Goal: Task Accomplishment & Management: Manage account settings

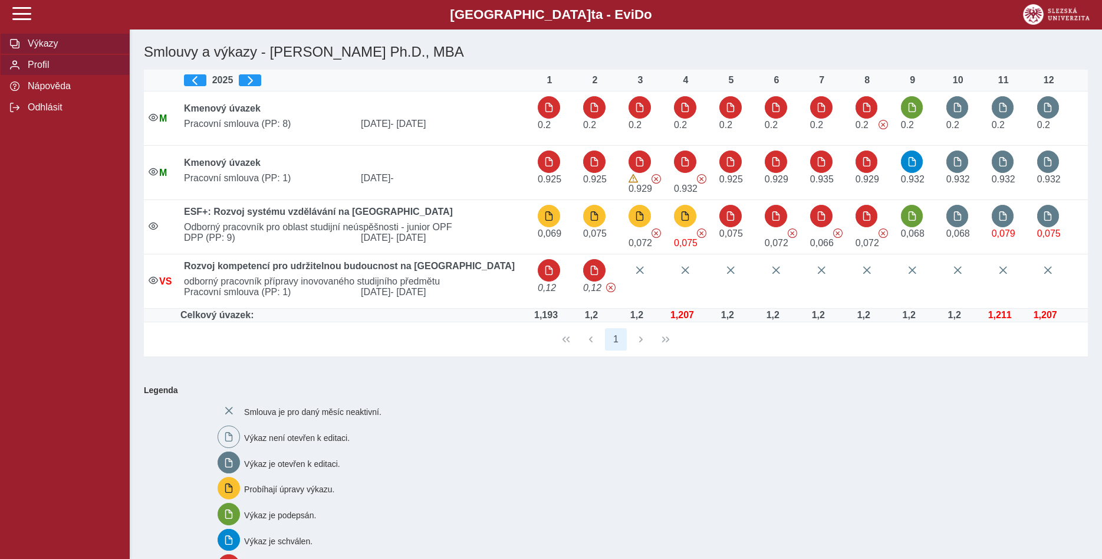
click at [44, 70] on span "Profil" at bounding box center [72, 65] width 96 height 11
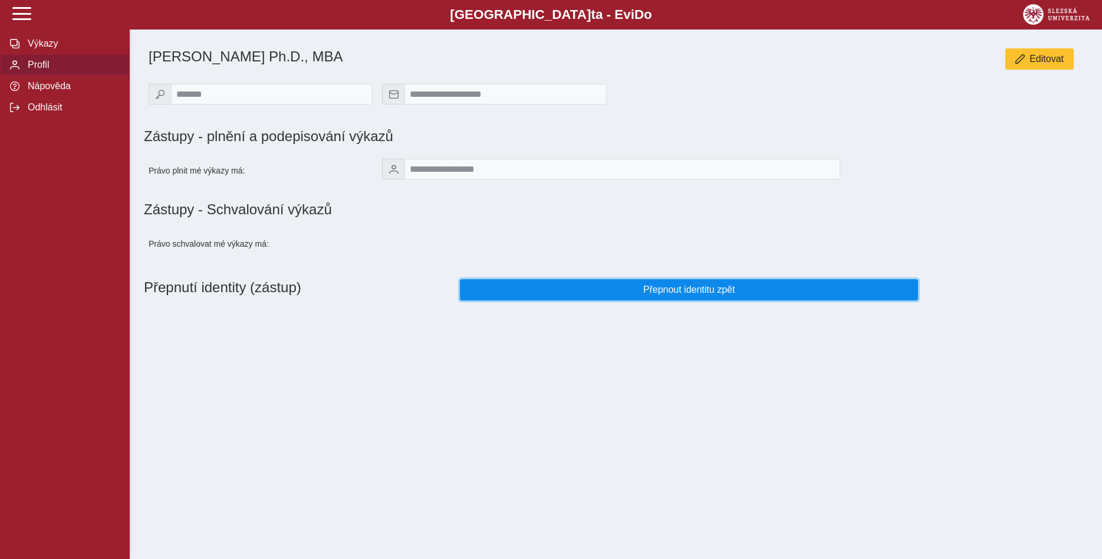
click at [662, 294] on span "Přepnout identitu zpět" at bounding box center [689, 289] width 438 height 11
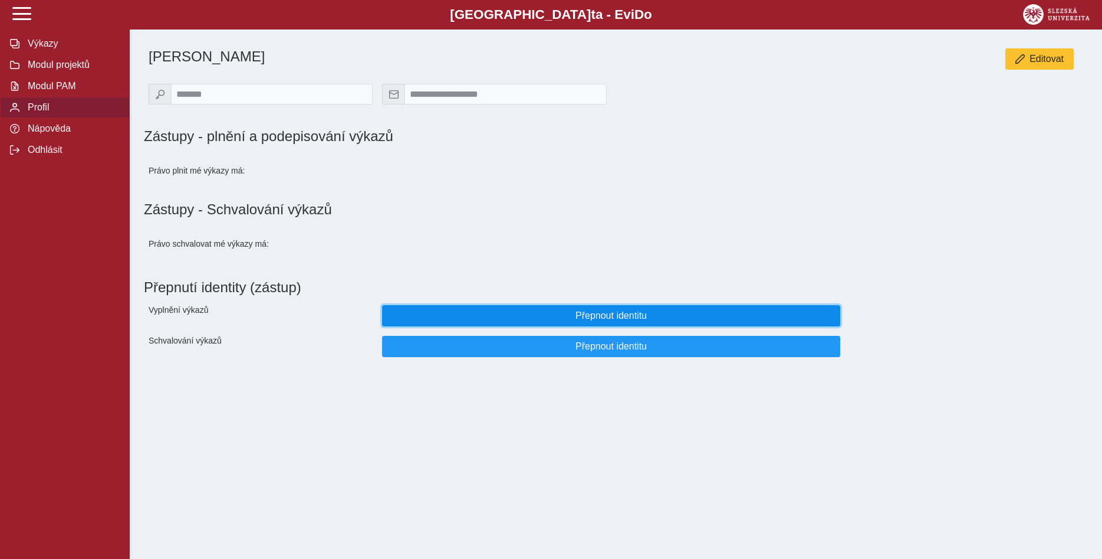
click at [639, 321] on span "Přepnout identitu" at bounding box center [611, 315] width 438 height 11
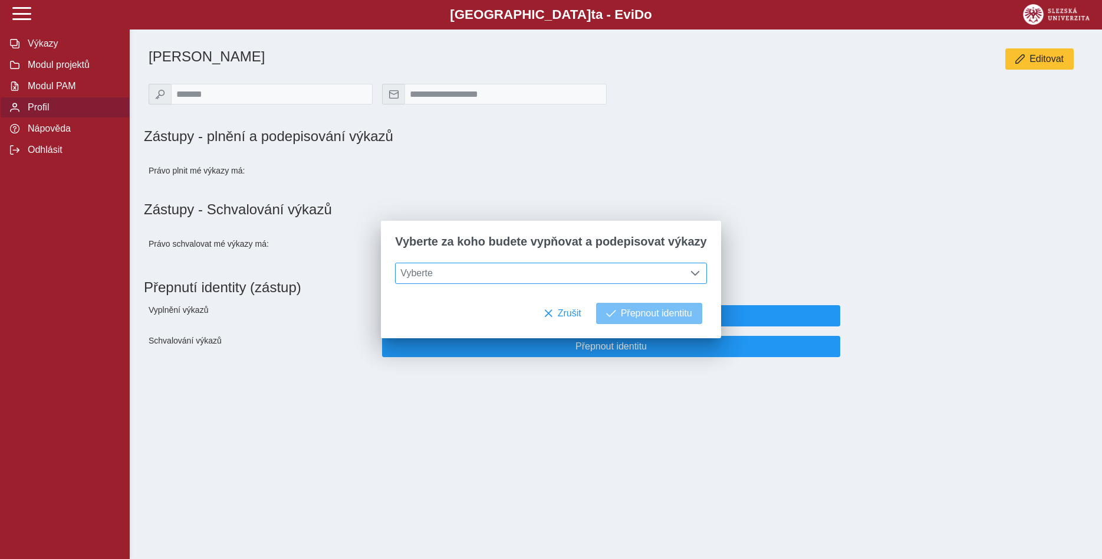
click at [691, 274] on span at bounding box center [695, 272] width 9 height 9
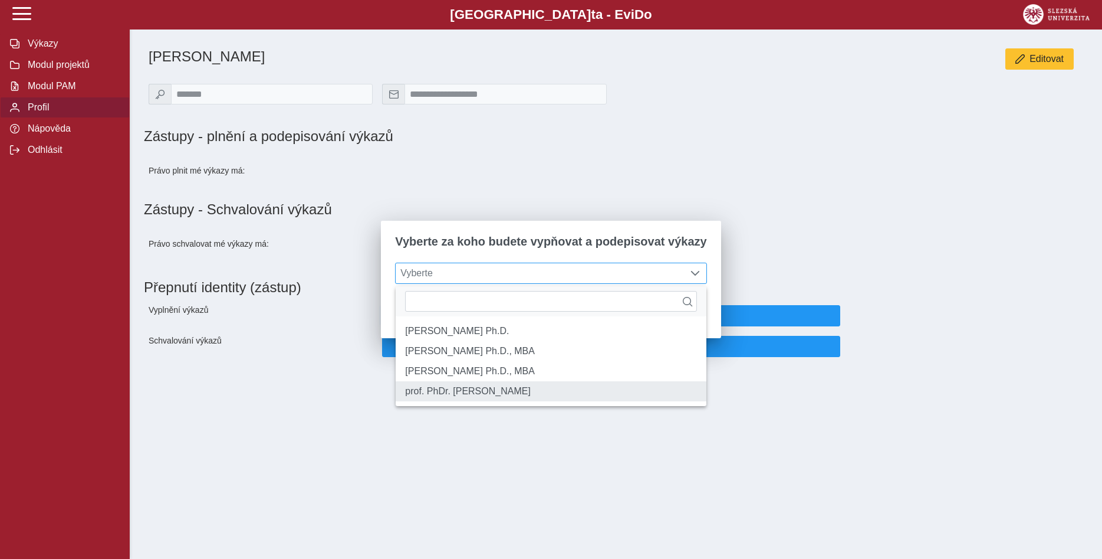
click at [546, 398] on li "prof. PhDr. [PERSON_NAME]" at bounding box center [551, 391] width 310 height 20
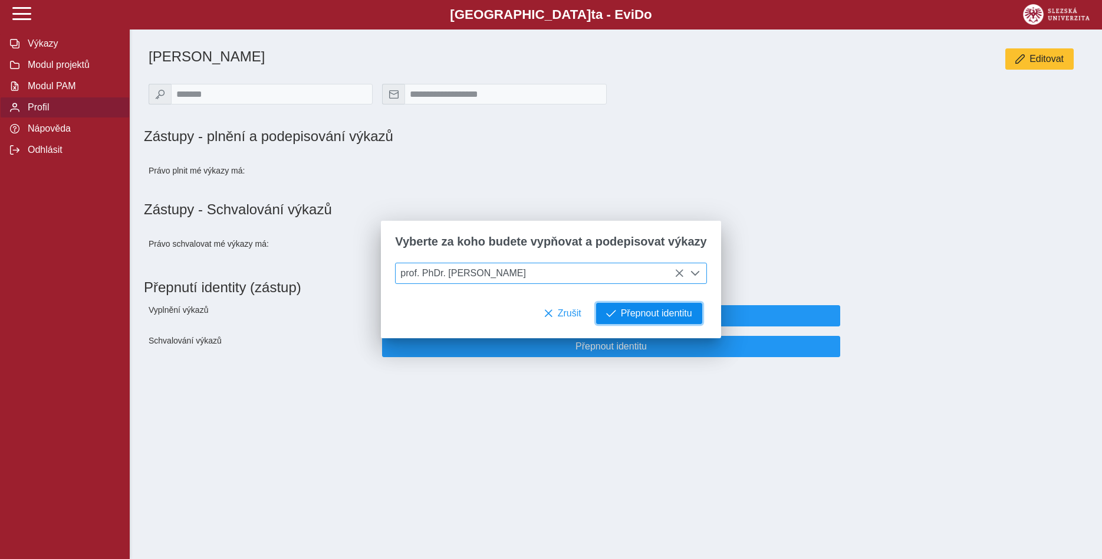
click at [664, 311] on span "Přepnout identitu" at bounding box center [656, 313] width 71 height 11
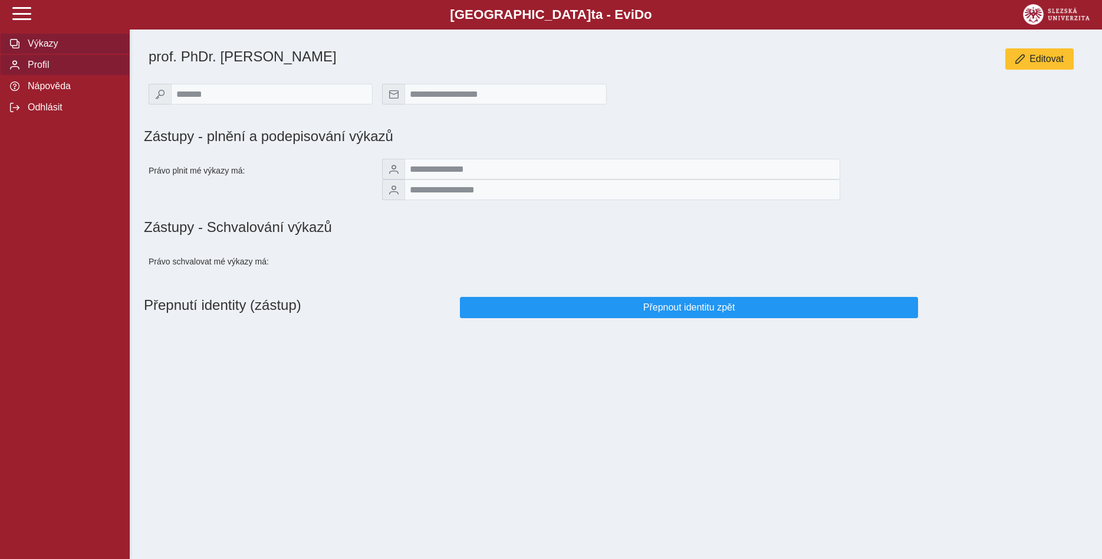
click at [47, 49] on span "Výkazy" at bounding box center [72, 43] width 96 height 11
